Goal: Information Seeking & Learning: Find specific page/section

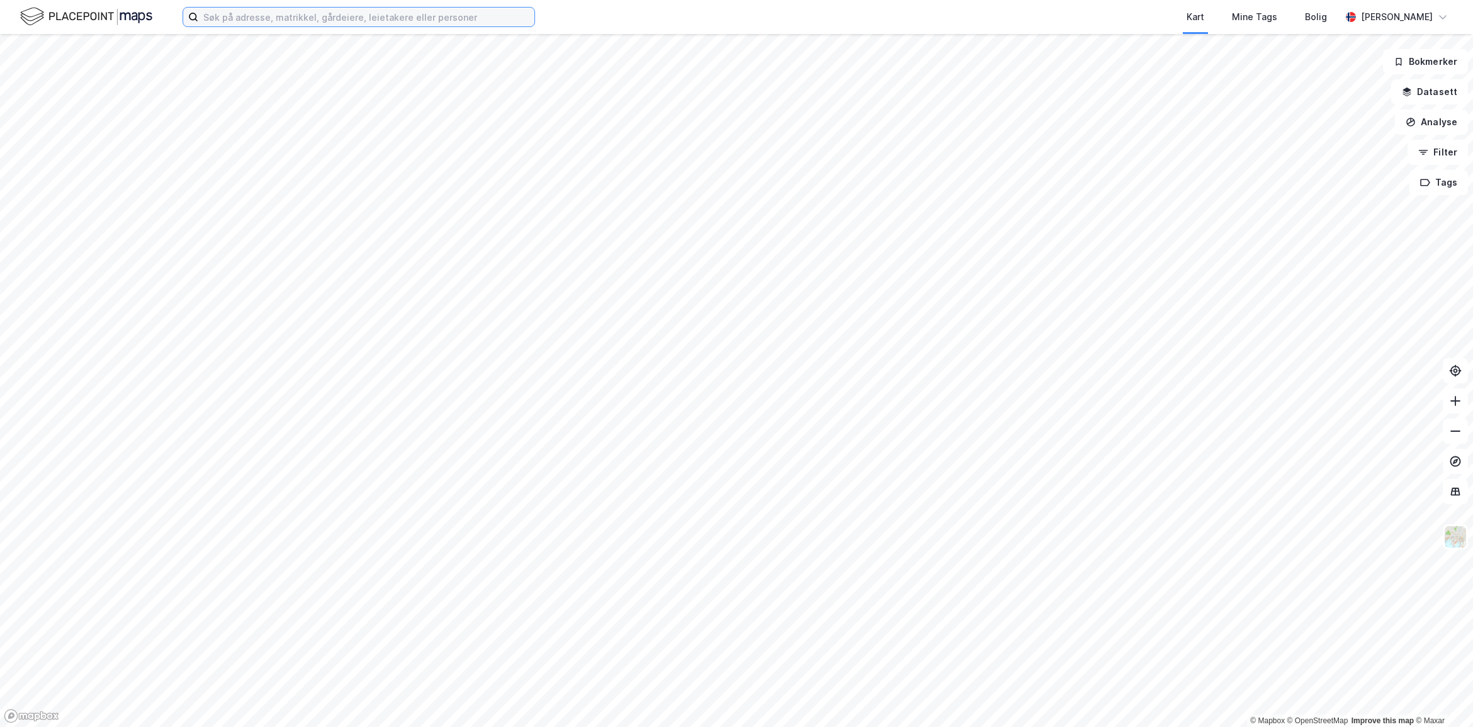
click at [281, 19] on input at bounding box center [366, 17] width 336 height 19
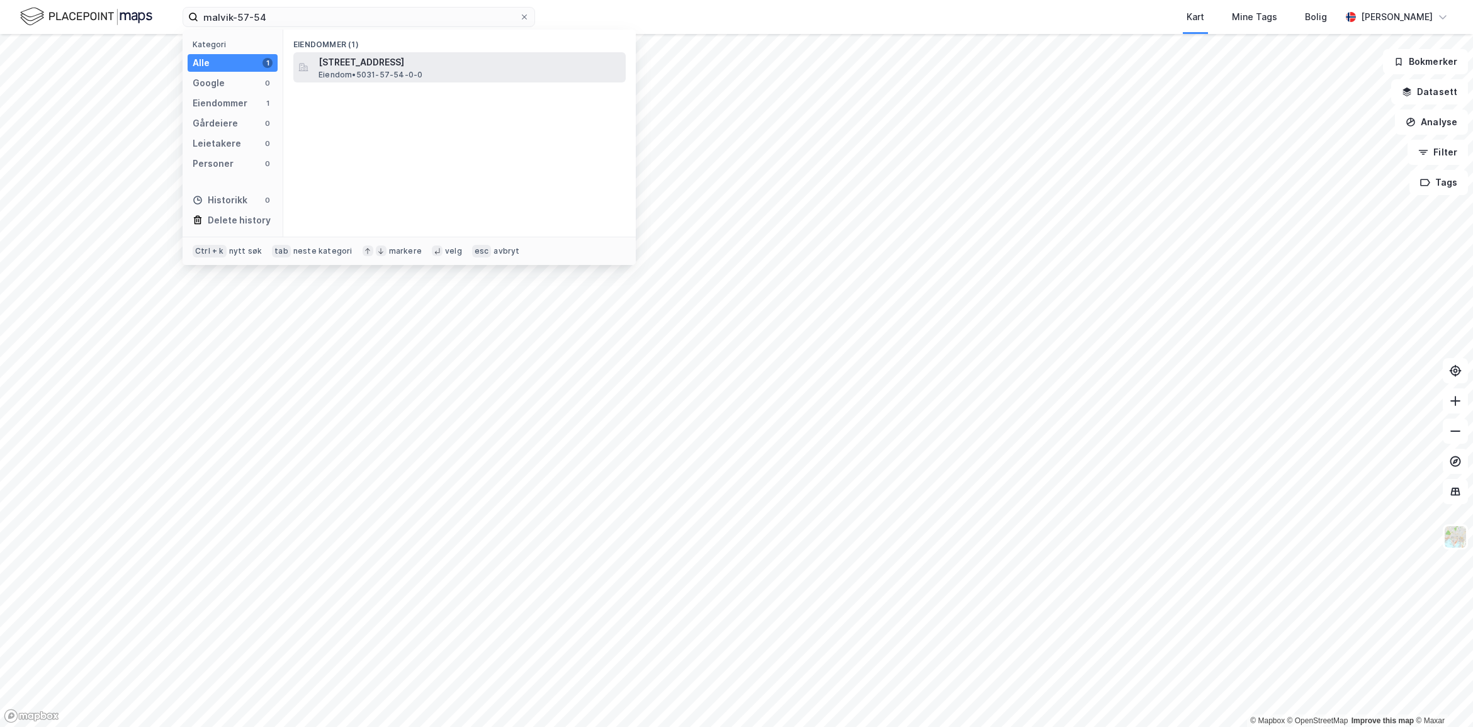
click at [446, 62] on span "Høybyvegen 236, 7550, HOMMELVIK, MALVIK" at bounding box center [469, 62] width 302 height 15
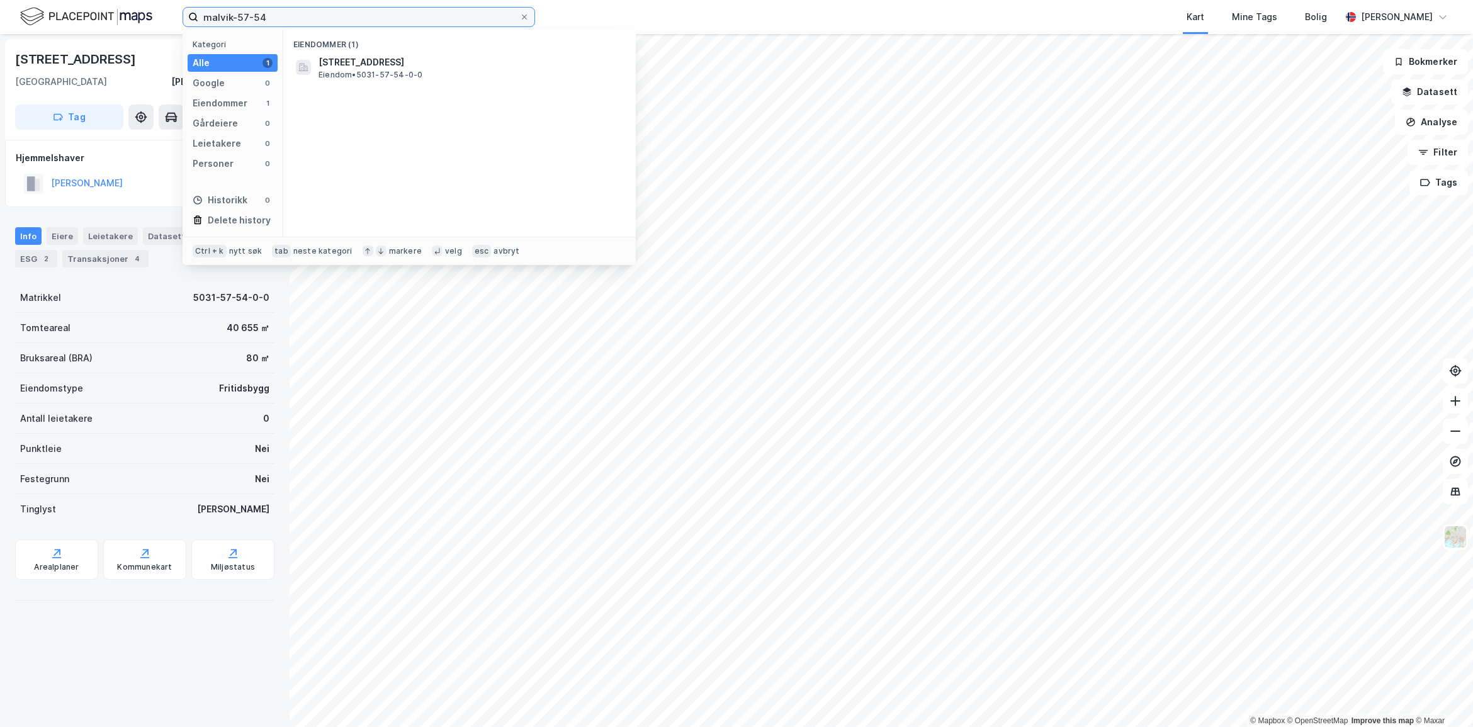
click at [305, 13] on input "malvik-57-54" at bounding box center [358, 17] width 321 height 19
type input "malvik-54-57"
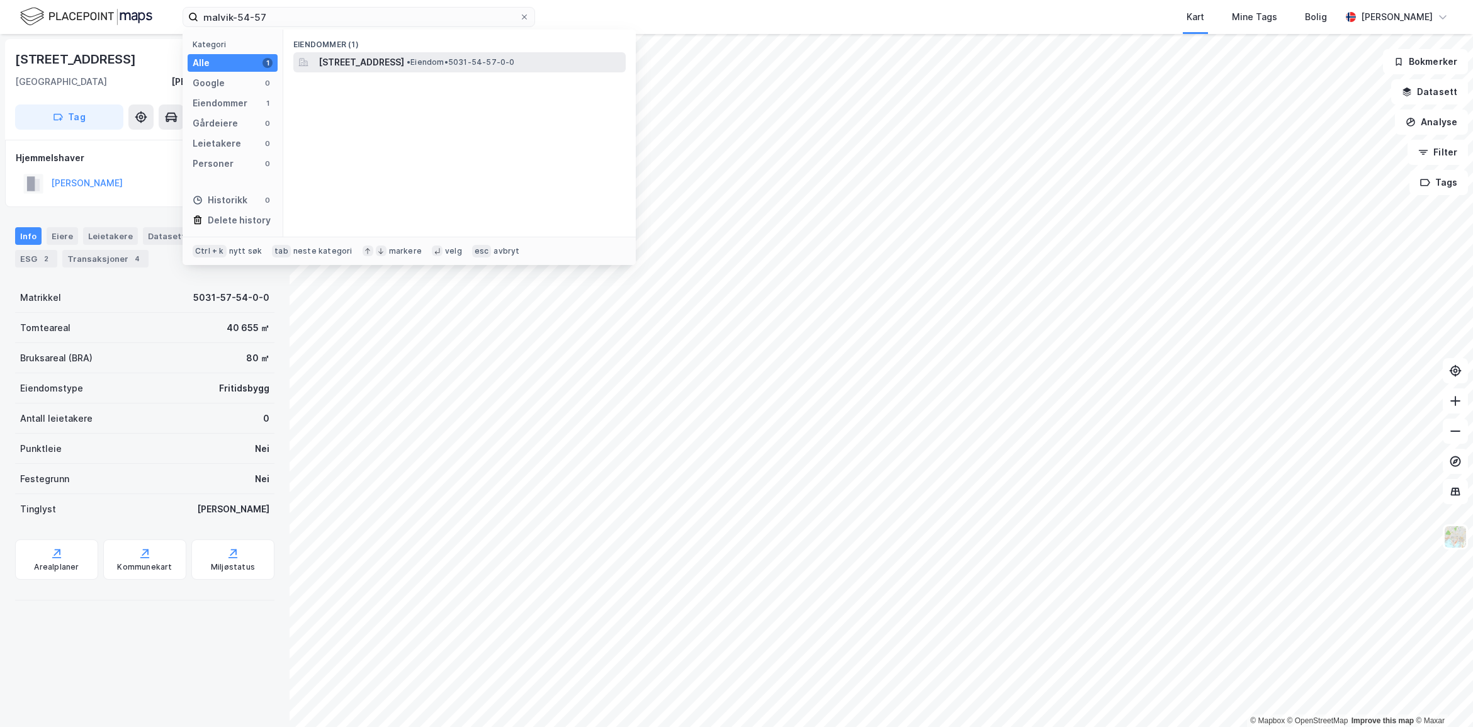
click at [404, 62] on span "Havnevegen 1, 7550, HOMMELVIK, MALVIK" at bounding box center [361, 62] width 86 height 15
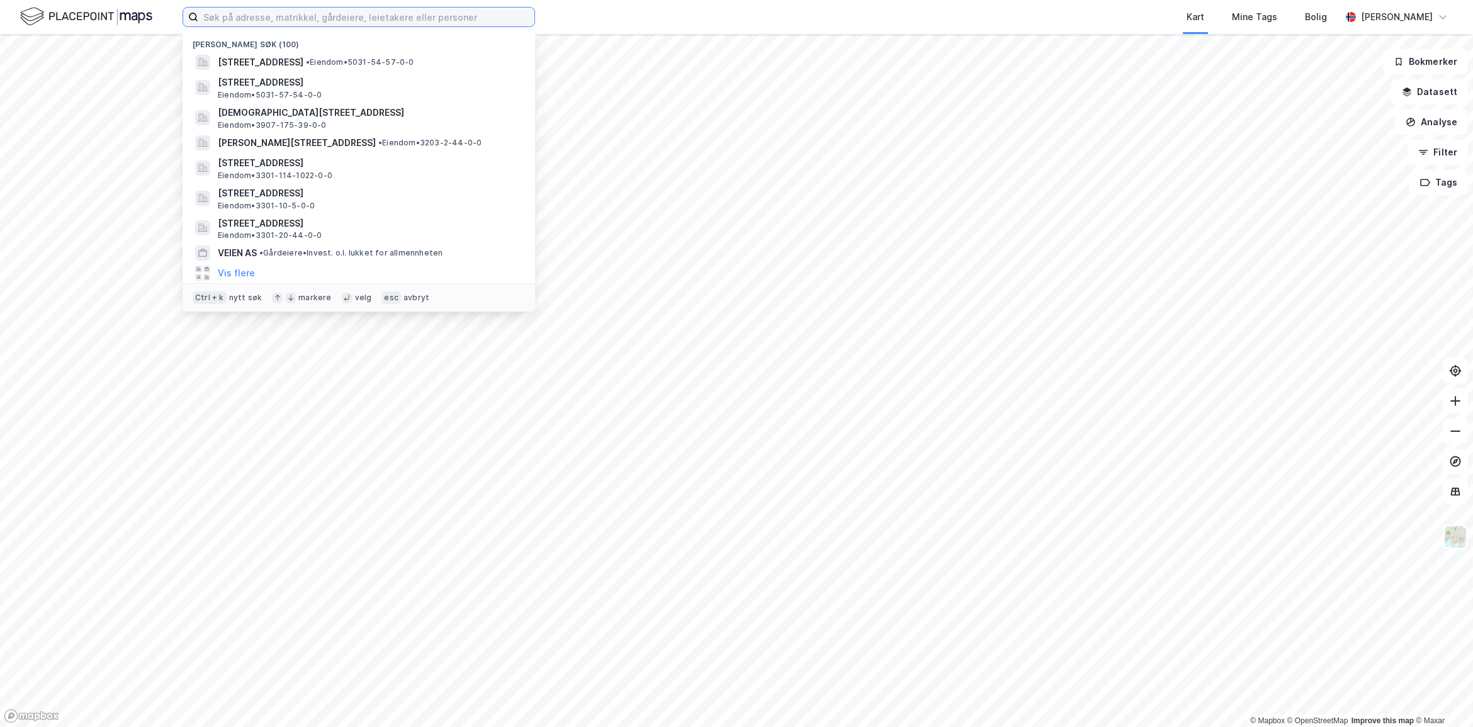
click at [293, 14] on input at bounding box center [366, 17] width 336 height 19
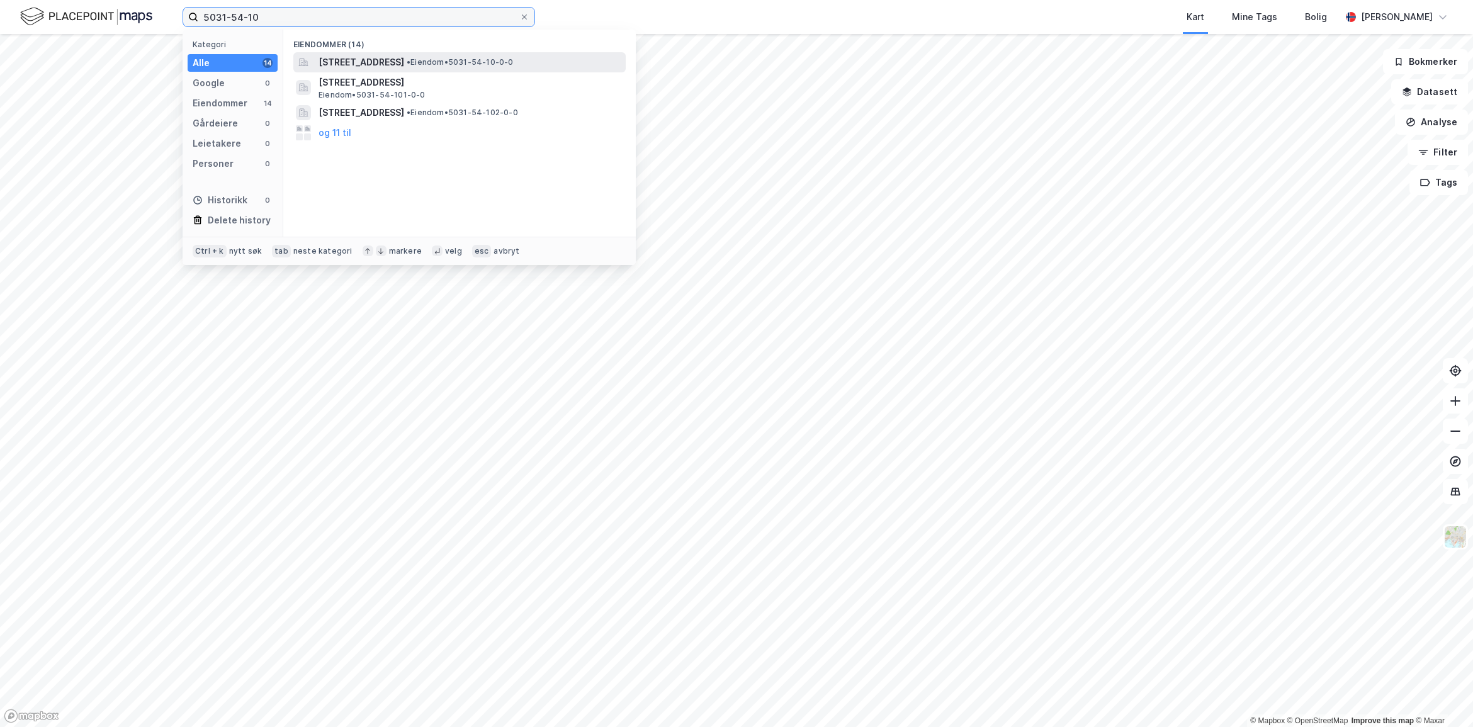
type input "5031-54-10"
click at [404, 61] on span "Havnevegen 3, 7550, HOMMELVIK, MALVIK" at bounding box center [361, 62] width 86 height 15
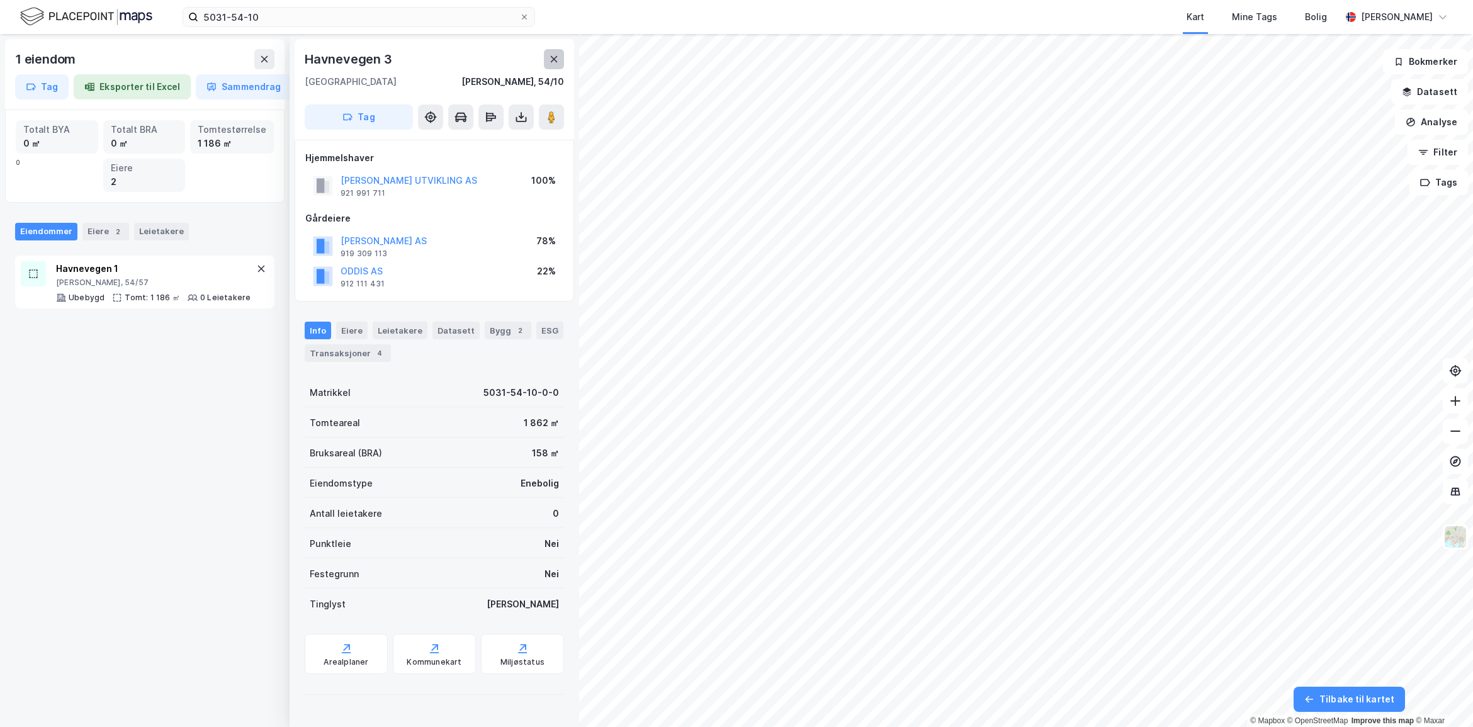
click at [561, 62] on button at bounding box center [554, 59] width 20 height 20
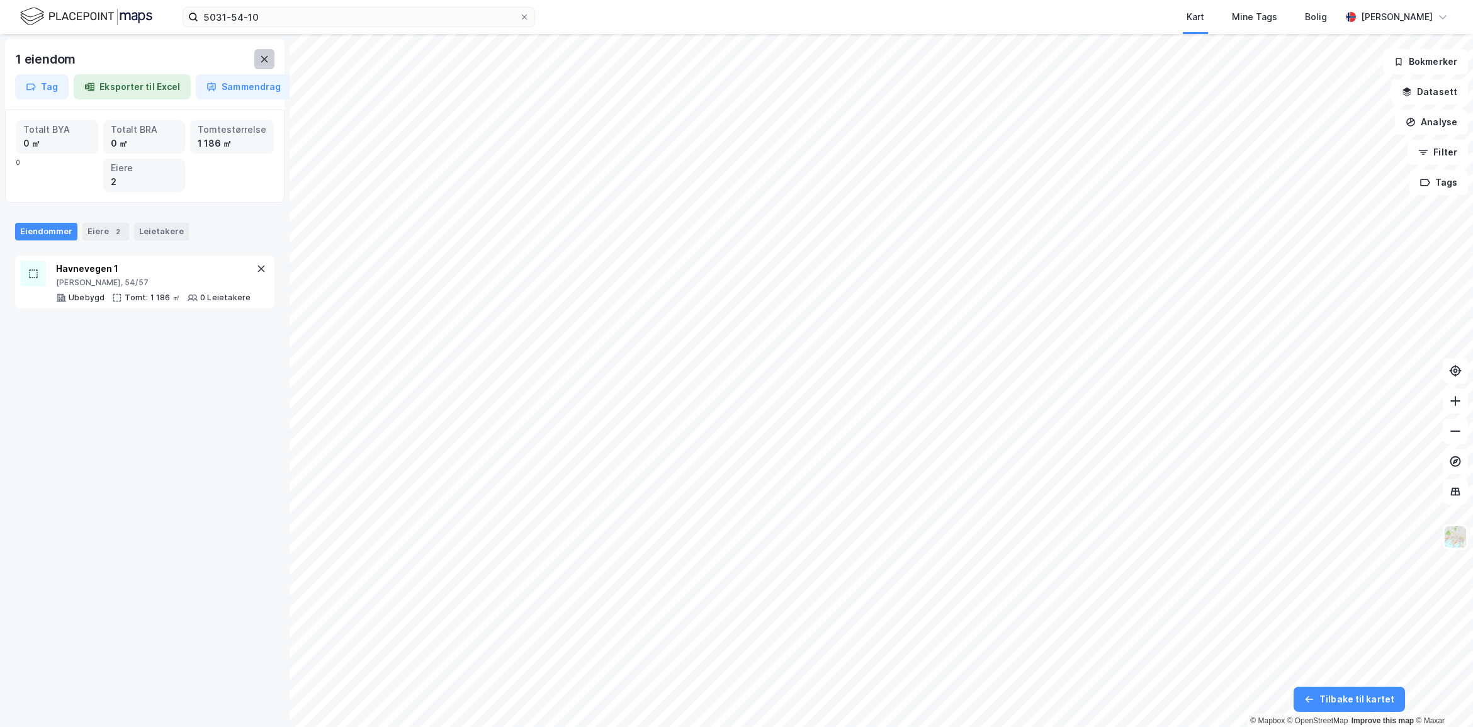
click at [261, 60] on icon at bounding box center [264, 59] width 10 height 10
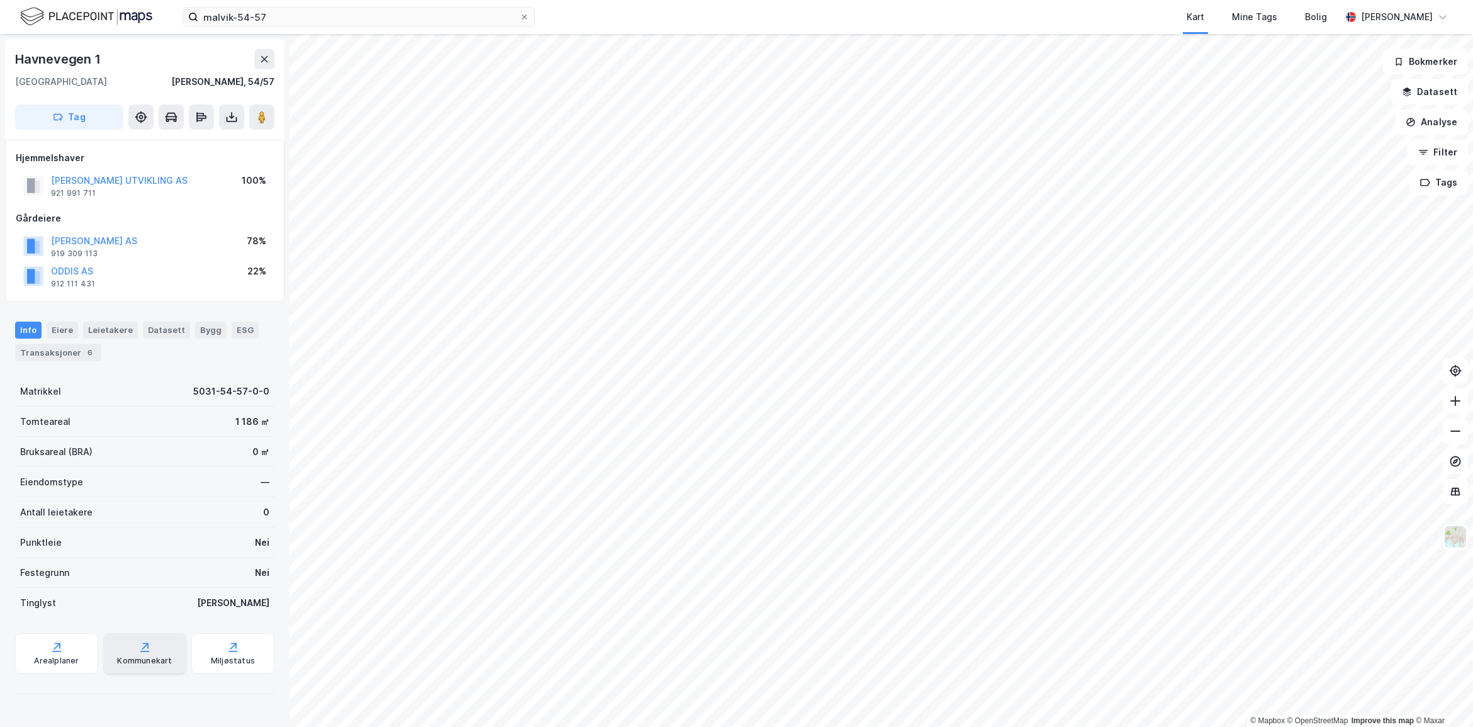
click at [167, 651] on div "Kommunekart" at bounding box center [144, 653] width 83 height 40
